Goal: Find specific page/section: Find specific page/section

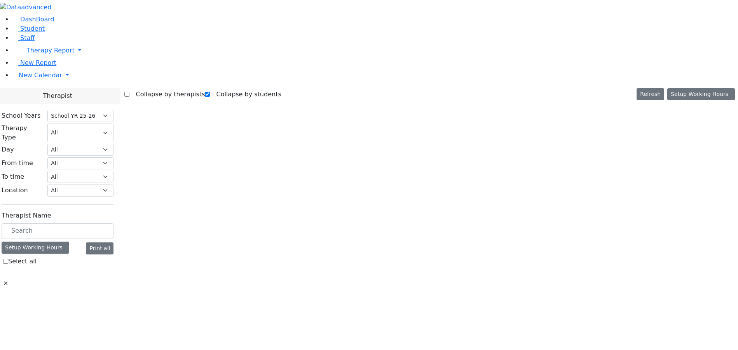
select select "212"
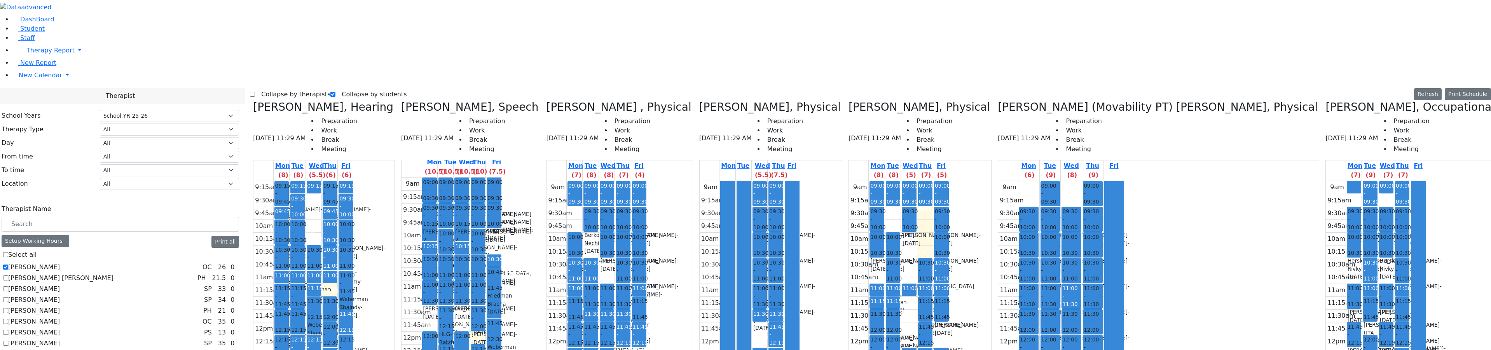
scroll to position [5, 0]
click at [275, 88] on label "Collapse by therapists" at bounding box center [292, 94] width 75 height 12
click at [255, 92] on input "Collapse by therapists" at bounding box center [252, 94] width 5 height 5
checkbox input "true"
